Goal: Transaction & Acquisition: Purchase product/service

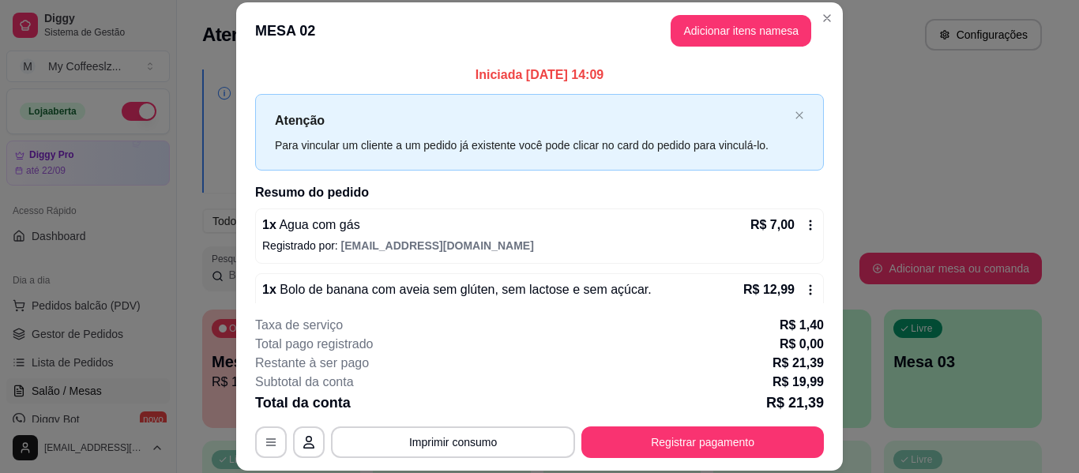
scroll to position [32, 0]
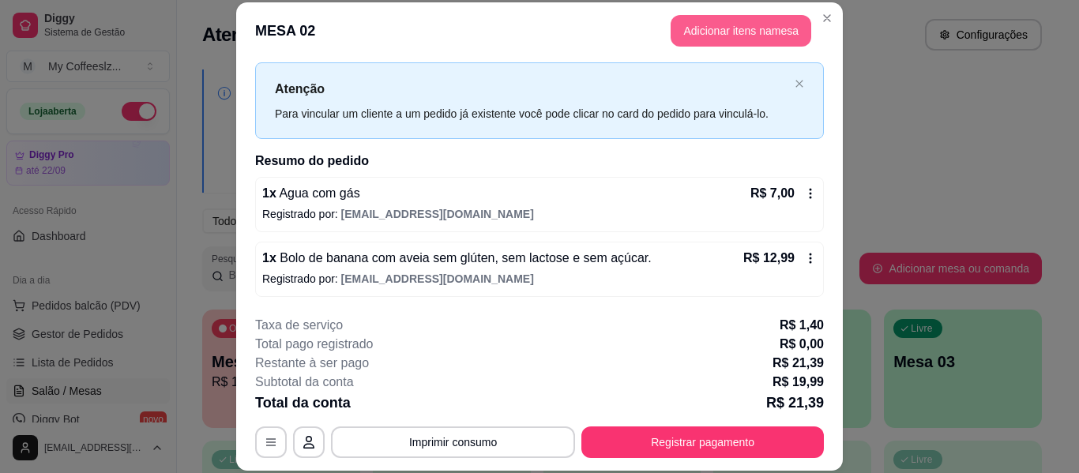
click at [746, 28] on button "Adicionar itens na mesa" at bounding box center [741, 31] width 141 height 32
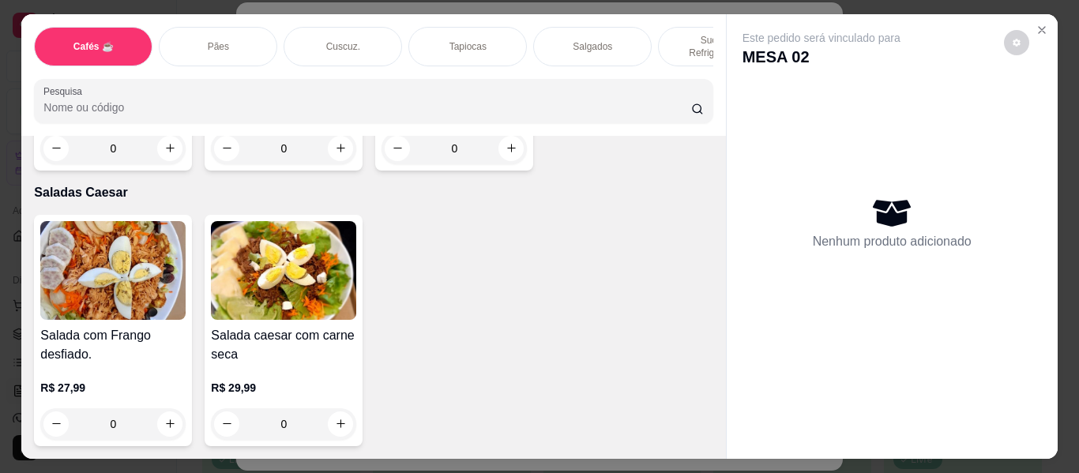
scroll to position [9638, 0]
type input "1"
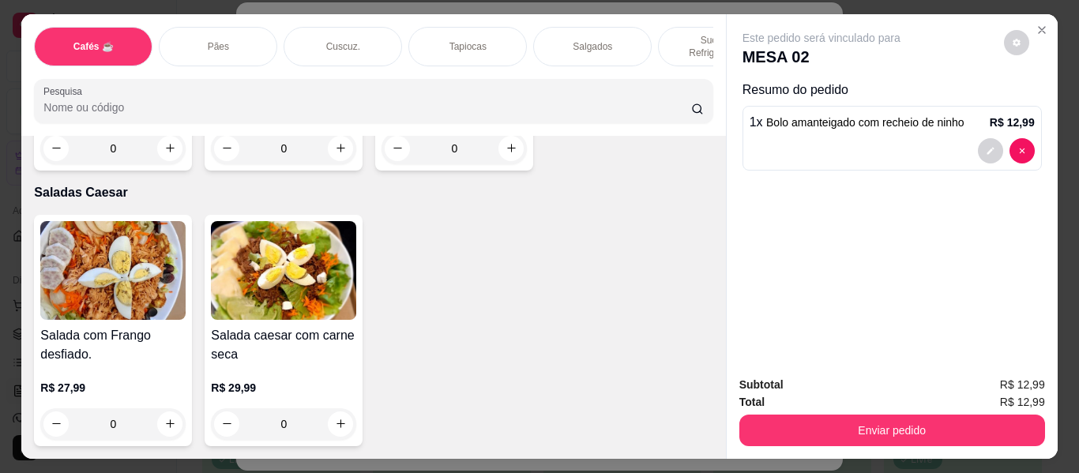
scroll to position [9480, 0]
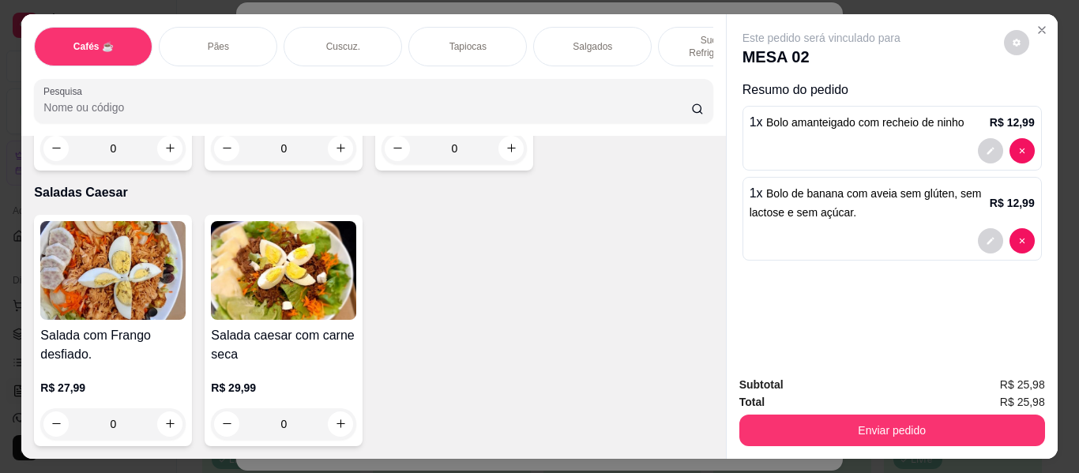
type input "2"
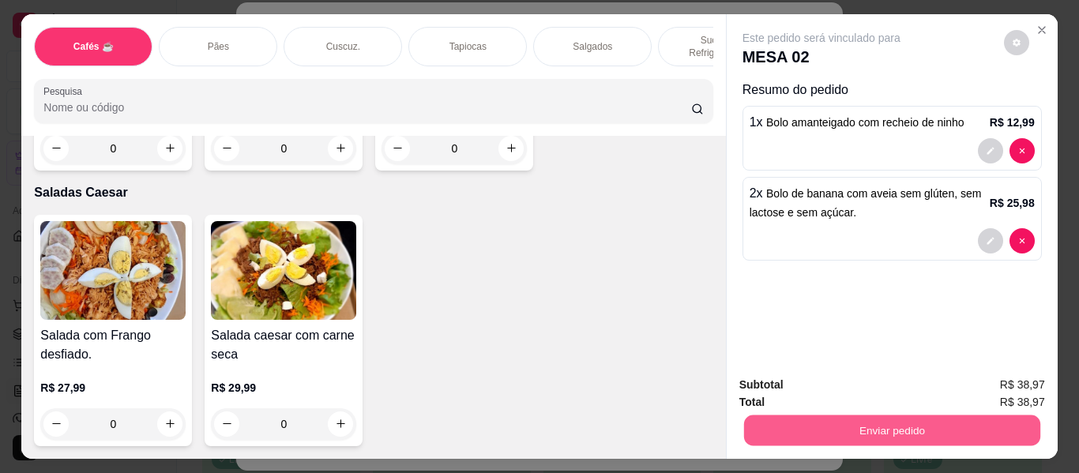
click at [878, 432] on button "Enviar pedido" at bounding box center [891, 431] width 296 height 31
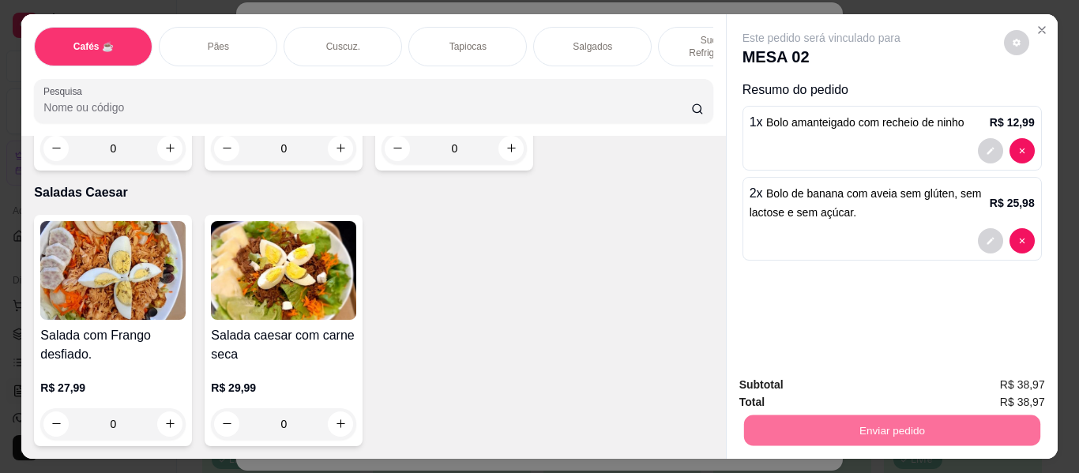
click at [844, 381] on button "Não registrar e enviar pedido" at bounding box center [840, 386] width 164 height 30
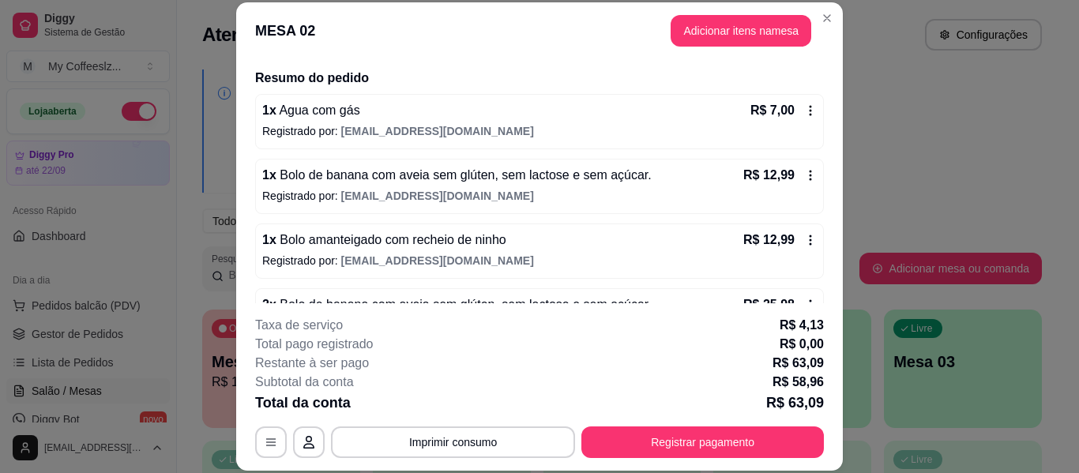
scroll to position [161, 0]
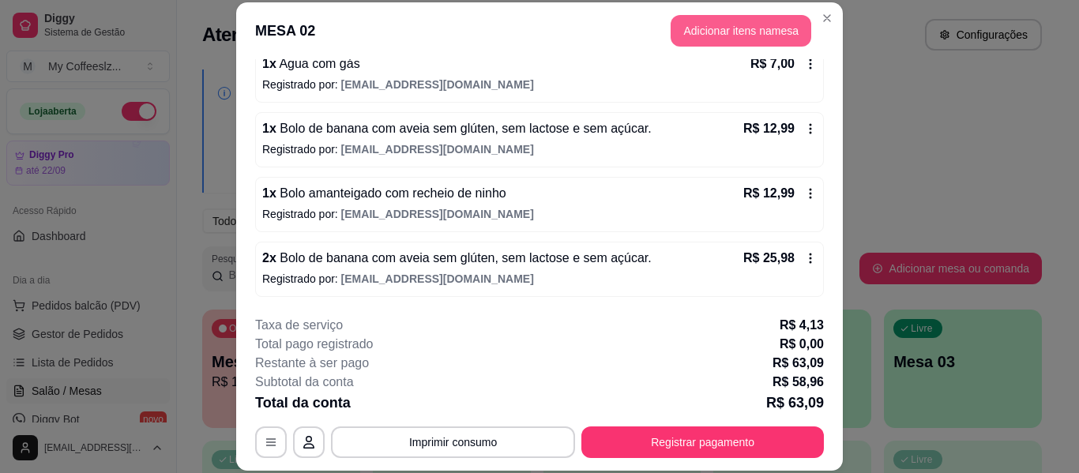
click at [702, 33] on button "Adicionar itens na mesa" at bounding box center [741, 31] width 141 height 32
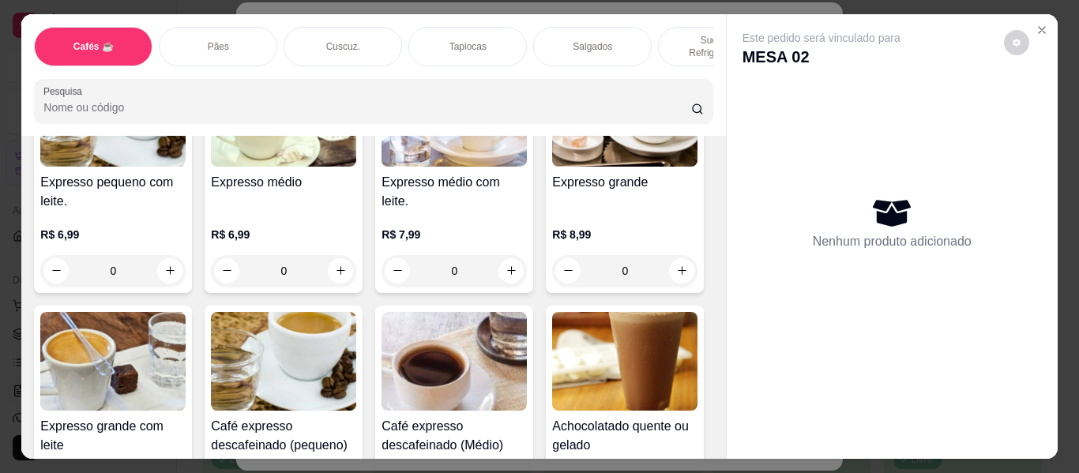
scroll to position [1027, 0]
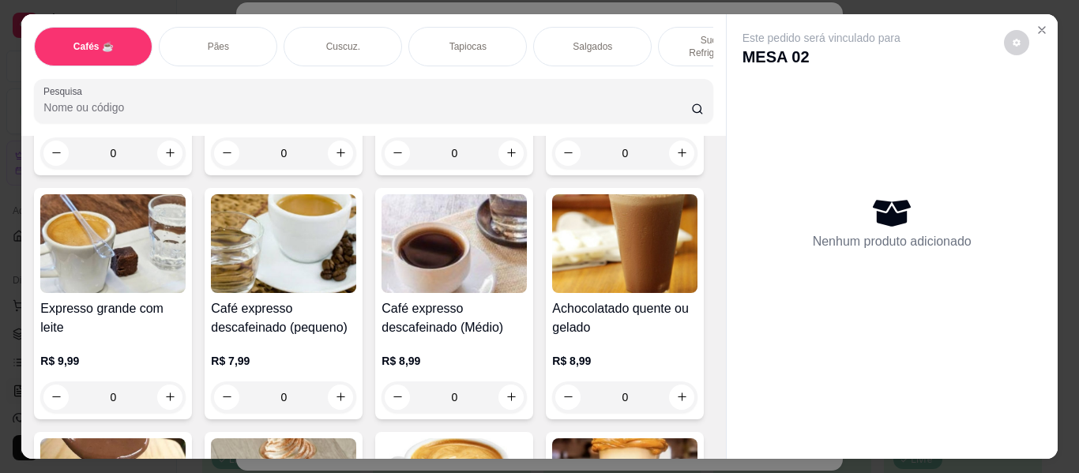
click at [679, 34] on p "Sucos e Refrigerantes" at bounding box center [718, 46] width 92 height 25
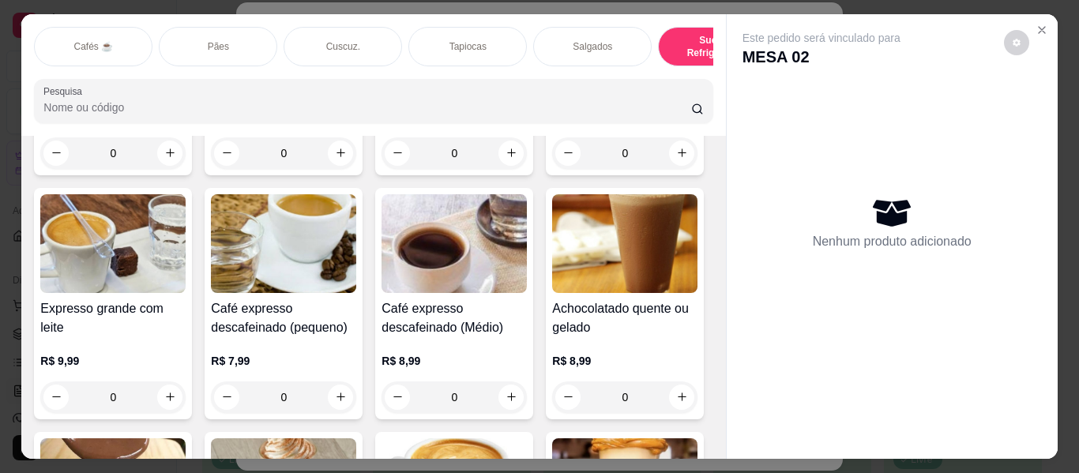
scroll to position [43, 0]
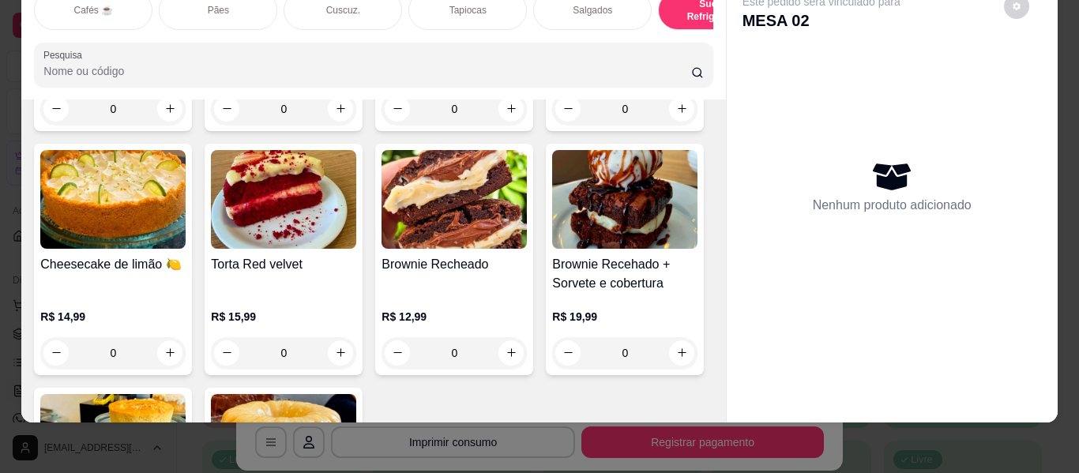
type input "1"
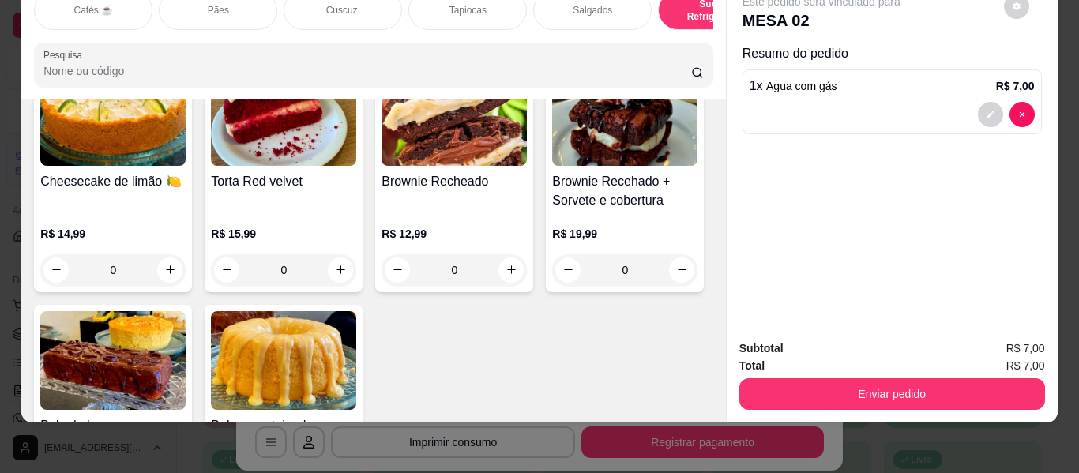
scroll to position [7289, 0]
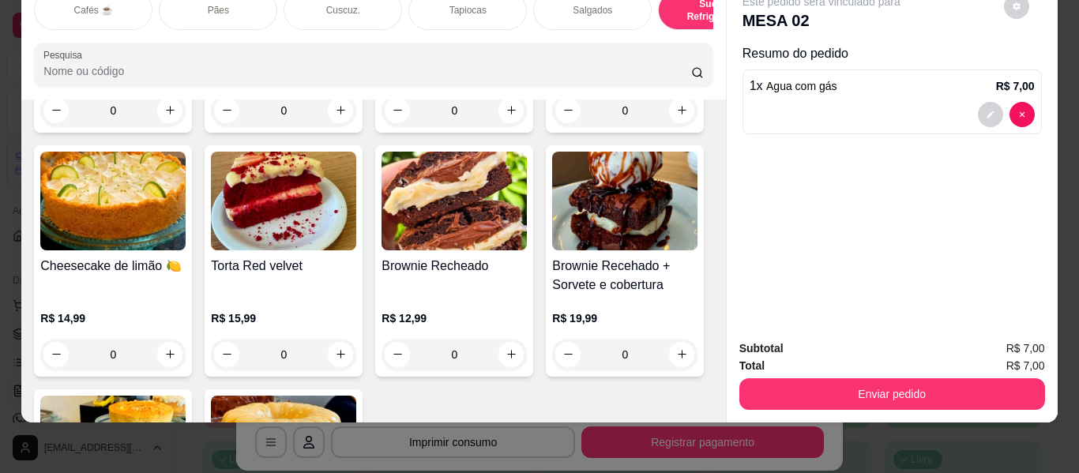
type input "1"
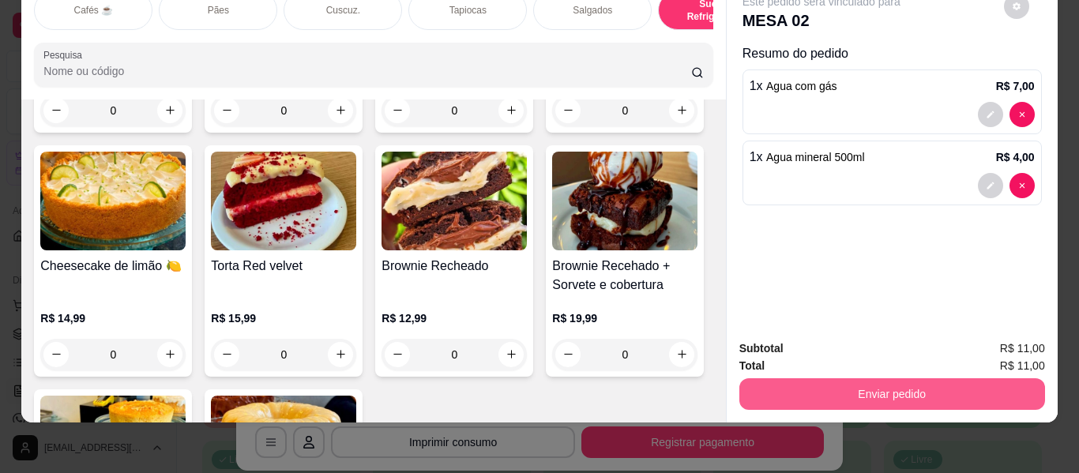
click at [860, 379] on button "Enviar pedido" at bounding box center [892, 394] width 306 height 32
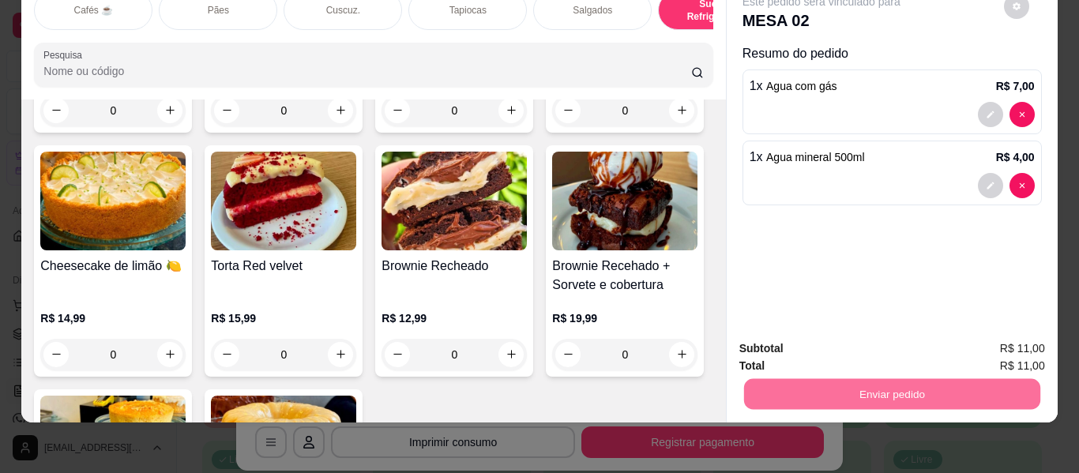
click at [818, 345] on button "Não registrar e enviar pedido" at bounding box center [840, 343] width 164 height 30
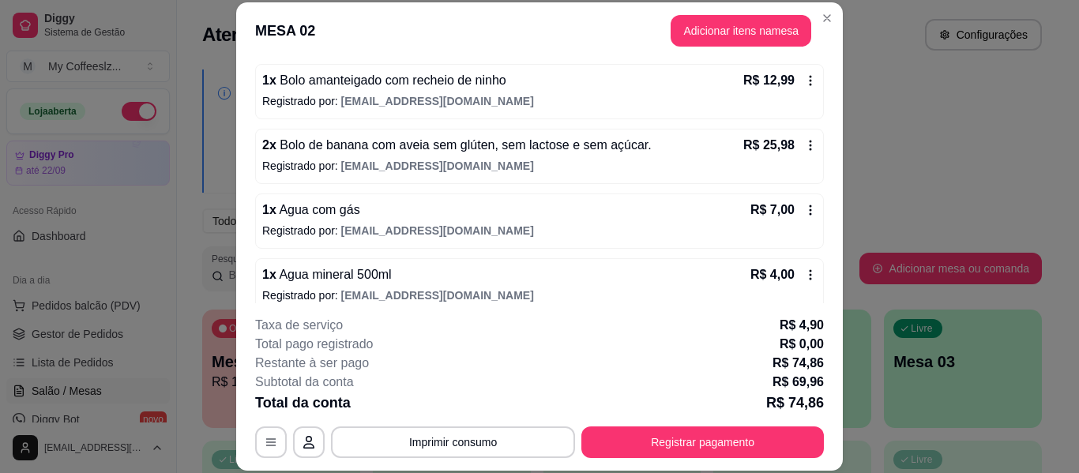
scroll to position [291, 0]
